Goal: Feedback & Contribution: Submit feedback/report problem

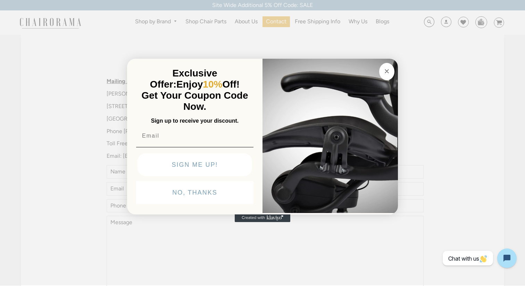
click at [388, 67] on circle "Close dialog" at bounding box center [387, 71] width 8 height 8
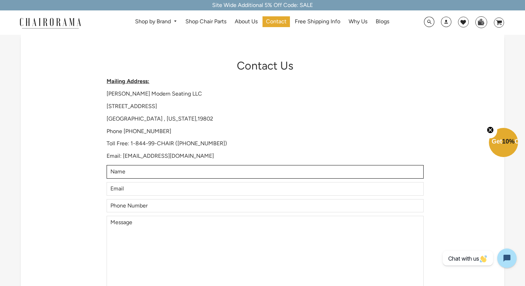
click at [202, 175] on input "Name" at bounding box center [265, 172] width 317 height 14
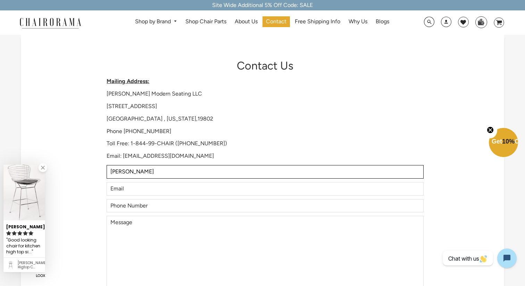
type input "[PERSON_NAME]"
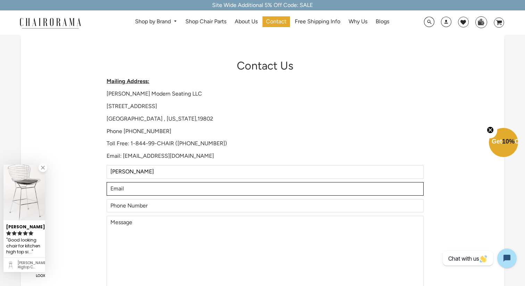
click at [177, 184] on input "Email" at bounding box center [265, 189] width 317 height 14
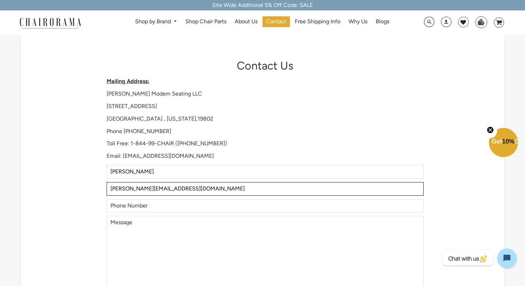
type input "[PERSON_NAME][EMAIL_ADDRESS][DOMAIN_NAME]"
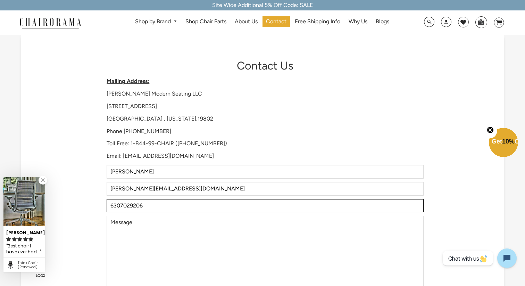
type input "6307029206"
click at [167, 217] on textarea "Message" at bounding box center [265, 255] width 317 height 78
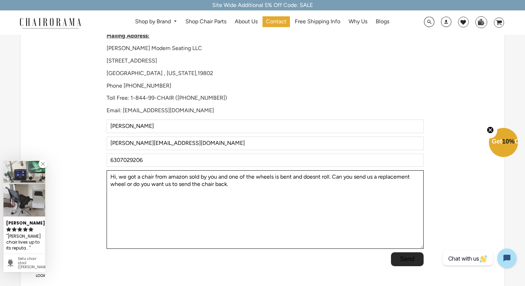
scroll to position [161, 0]
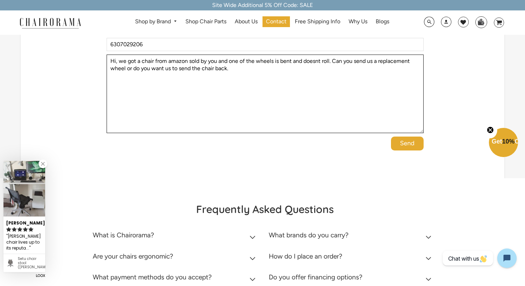
type textarea "Hi, we got a chair from amazon sold by you and one of the wheels is bent and do…"
click at [406, 141] on input "Send" at bounding box center [407, 143] width 33 height 14
